Goal: Navigation & Orientation: Find specific page/section

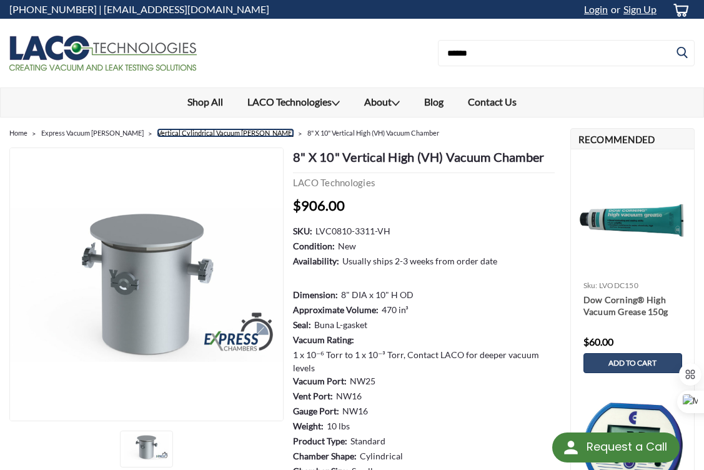
click at [187, 137] on link "Vertical Cylindrical Vacuum [PERSON_NAME]" at bounding box center [225, 133] width 136 height 8
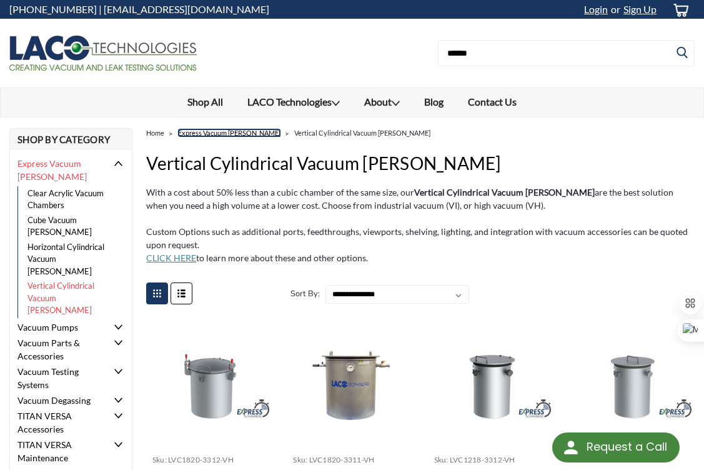
click at [208, 133] on link "Express Vacuum [PERSON_NAME]" at bounding box center [229, 133] width 102 height 8
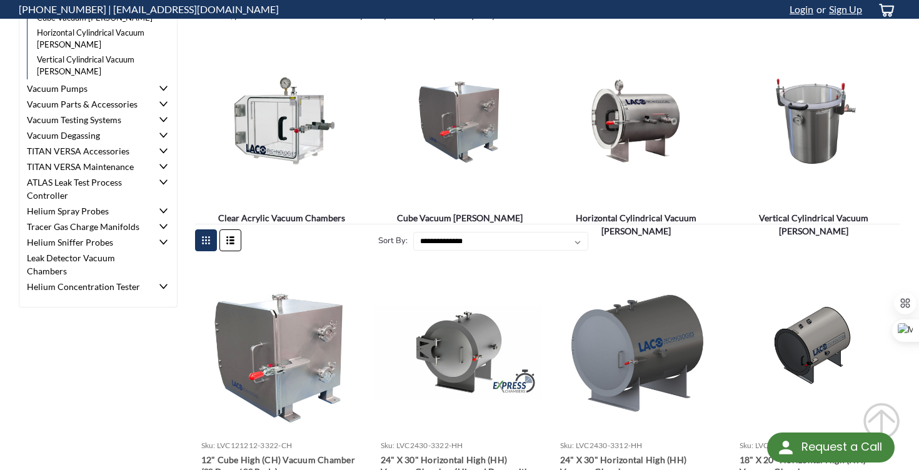
scroll to position [170, 0]
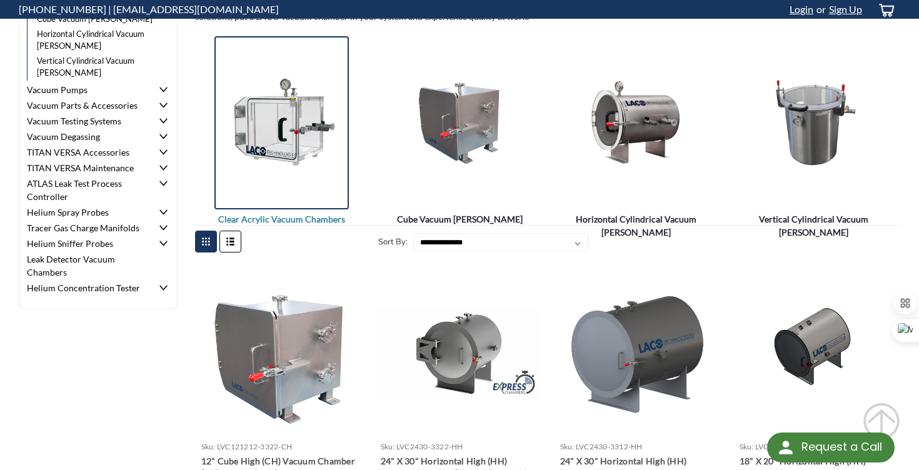
click at [286, 208] on div "Clear Acrylic Vacuum Chambers" at bounding box center [281, 122] width 134 height 173
